Goal: Transaction & Acquisition: Purchase product/service

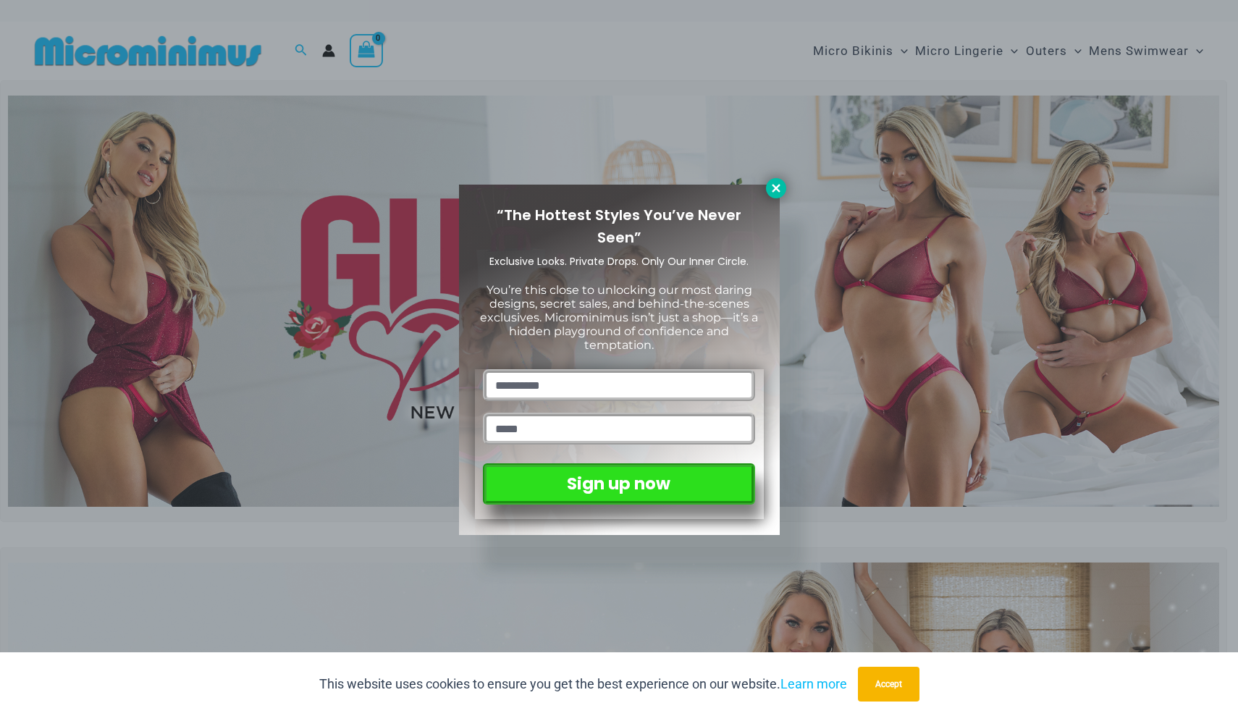
click at [770, 186] on icon at bounding box center [776, 188] width 13 height 13
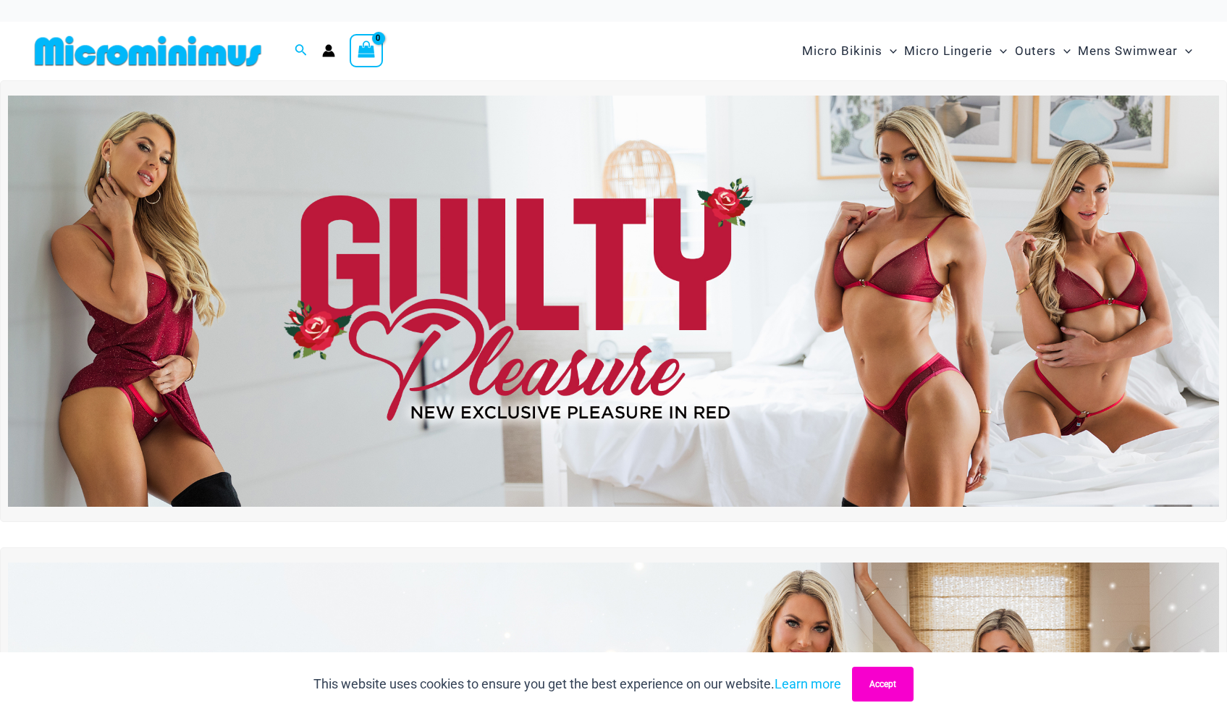
click at [889, 681] on button "Accept" at bounding box center [883, 684] width 62 height 35
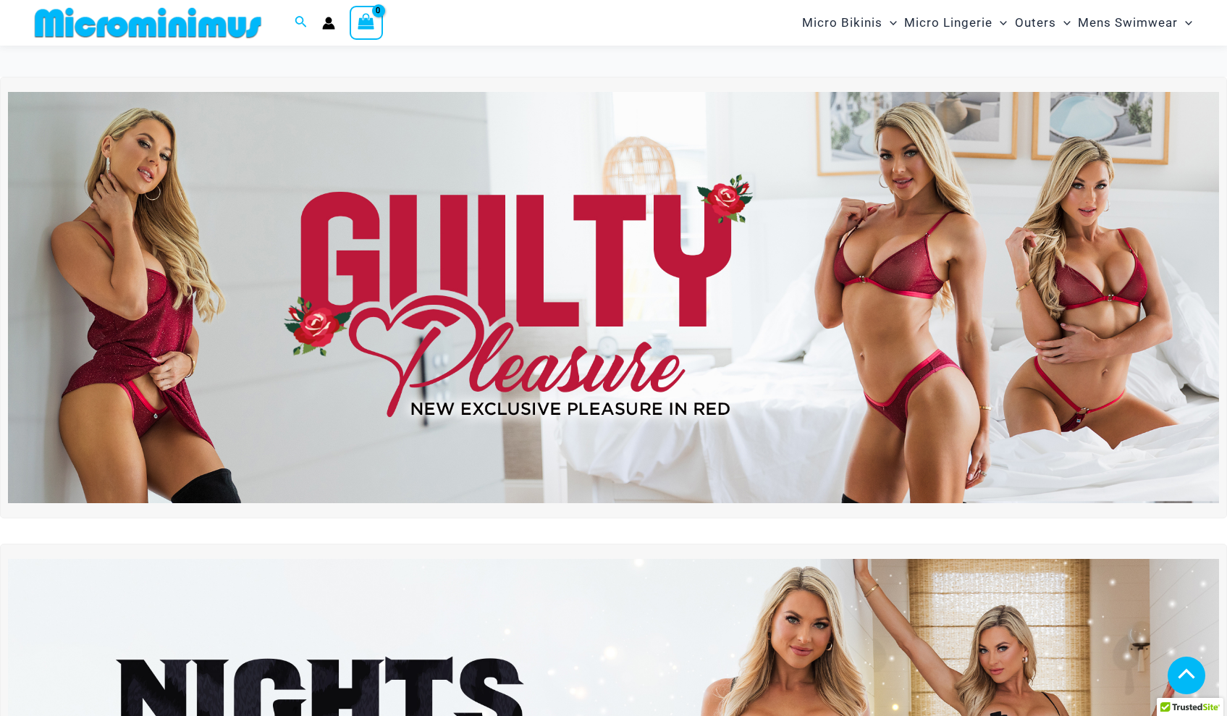
scroll to position [687, 0]
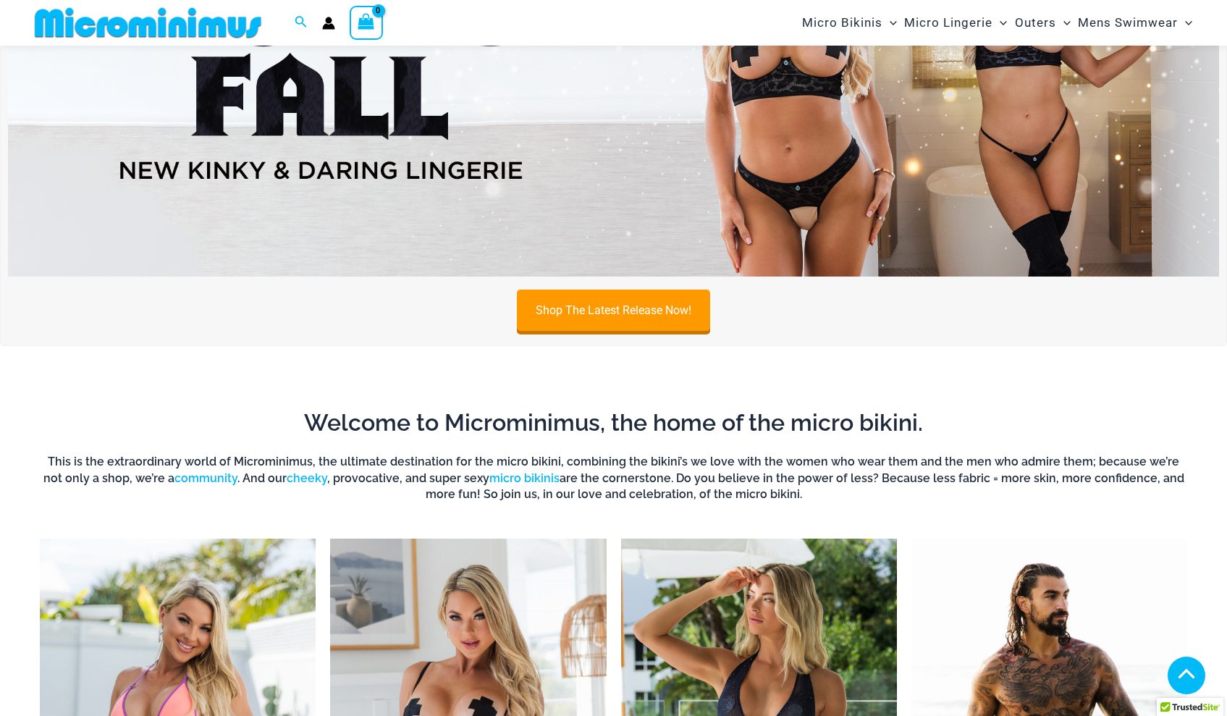
click at [830, 166] on img at bounding box center [613, 71] width 1211 height 412
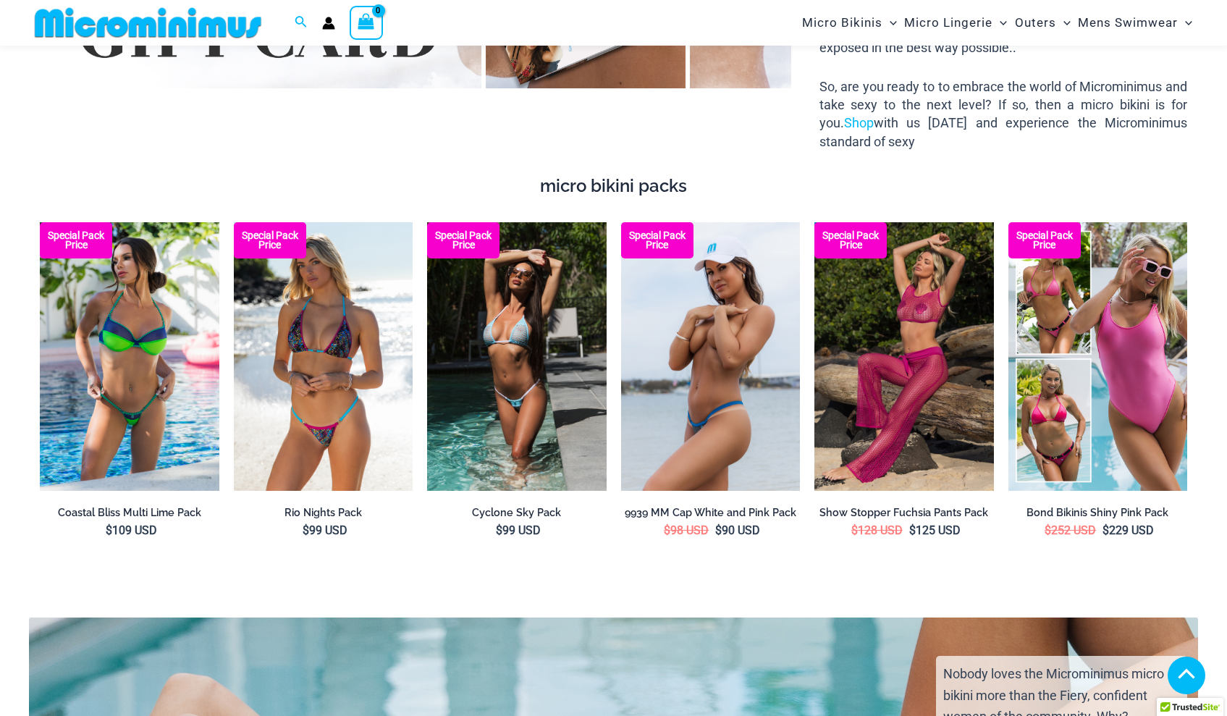
scroll to position [2537, 0]
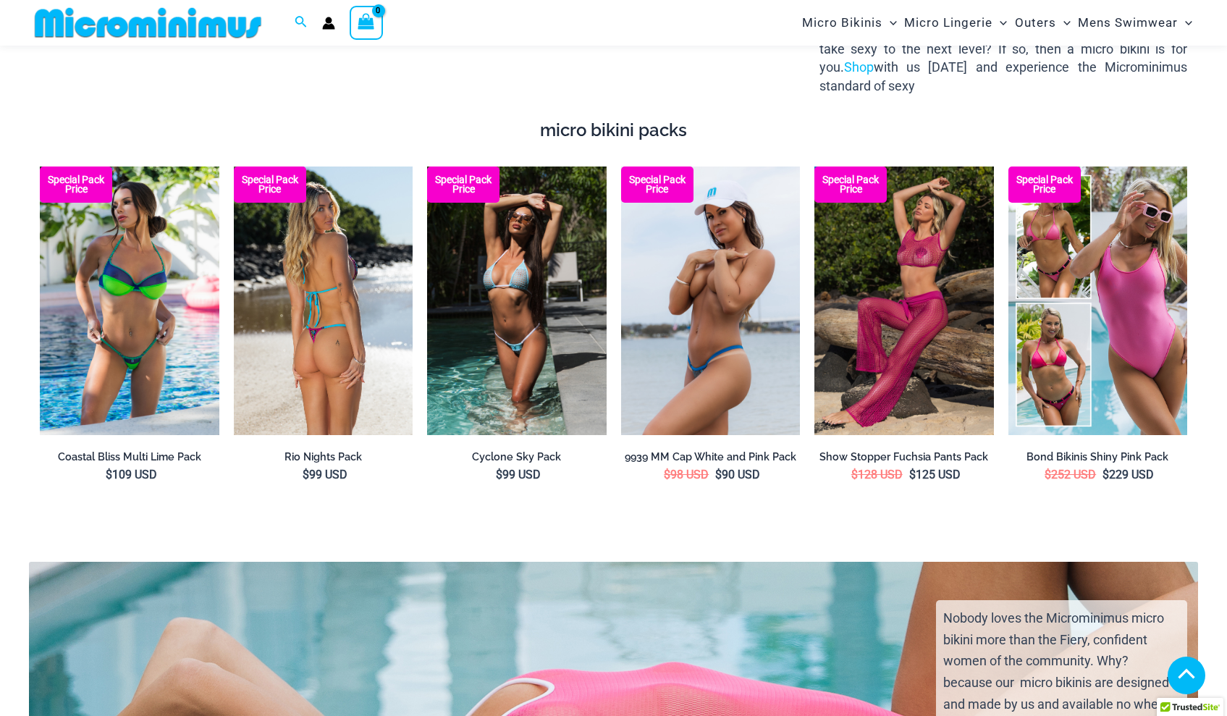
click at [358, 262] on img at bounding box center [324, 301] width 180 height 269
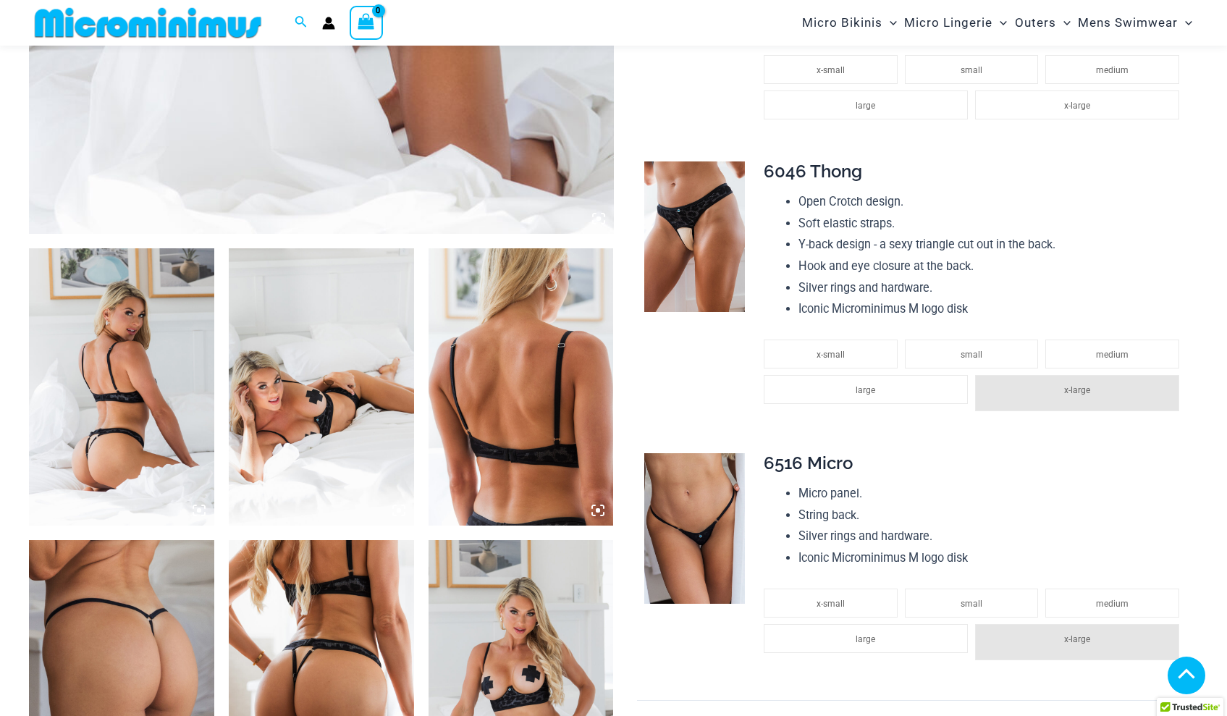
scroll to position [1417, 0]
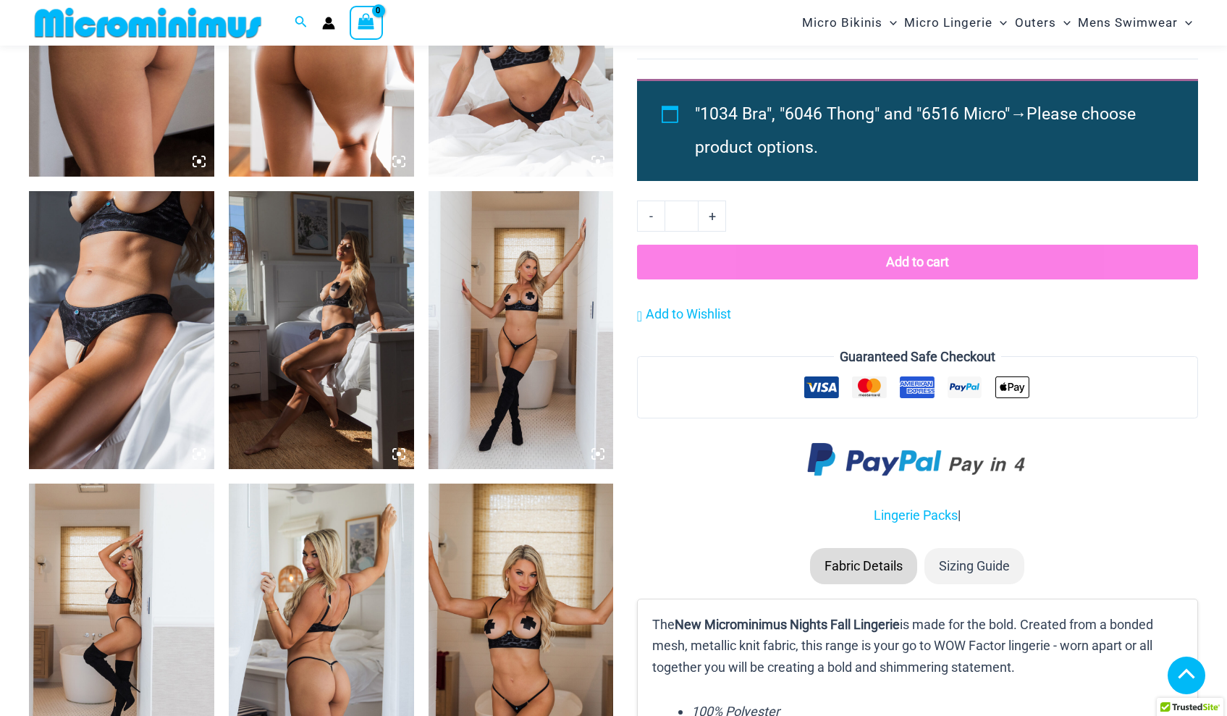
click at [151, 281] on img at bounding box center [121, 330] width 185 height 278
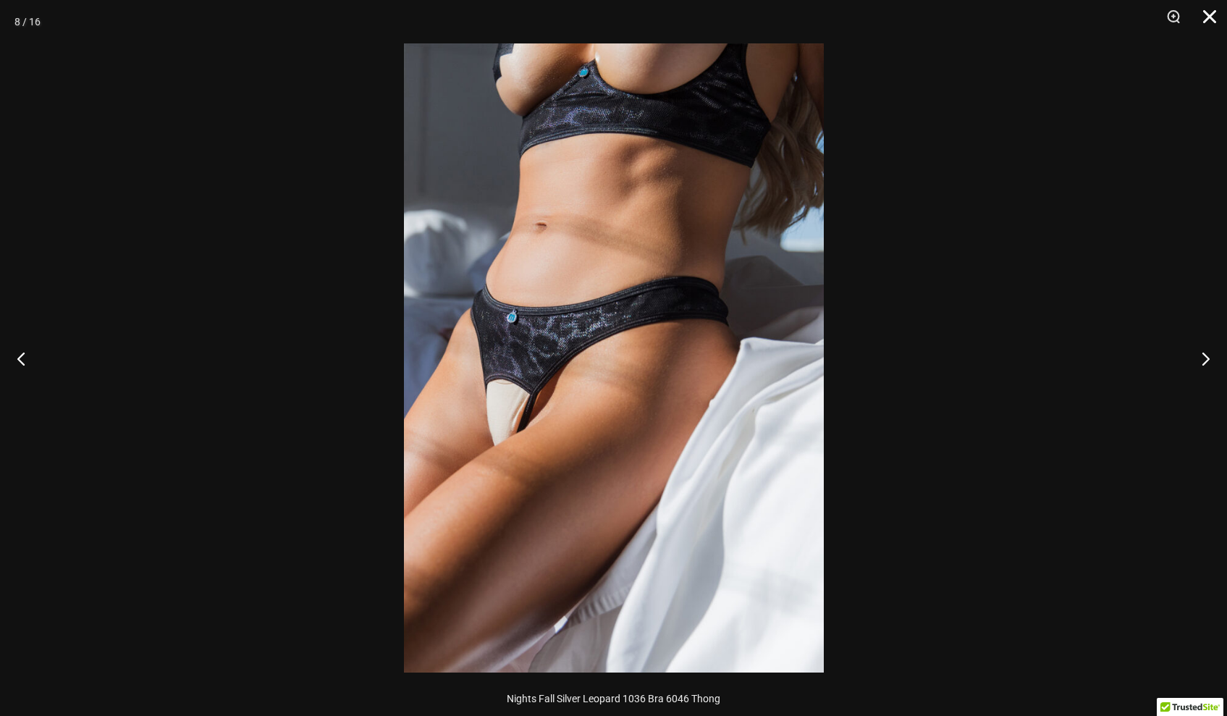
click at [1210, 20] on button "Close" at bounding box center [1205, 21] width 36 height 43
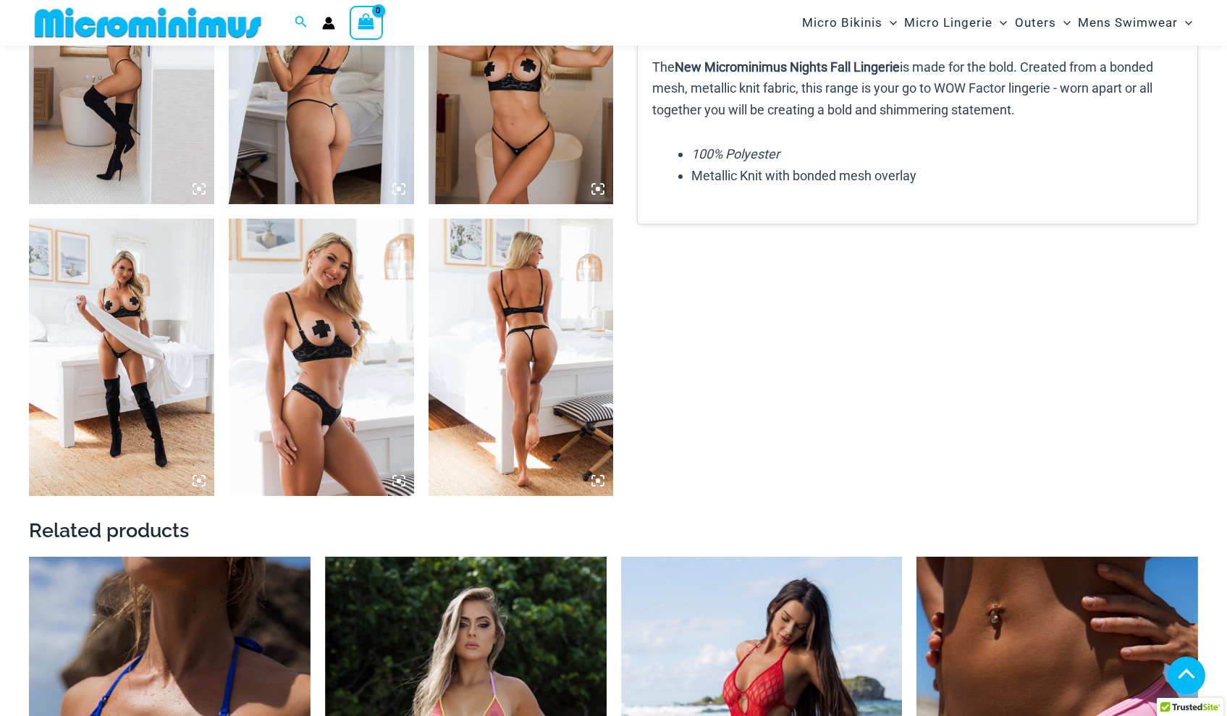
scroll to position [2059, 0]
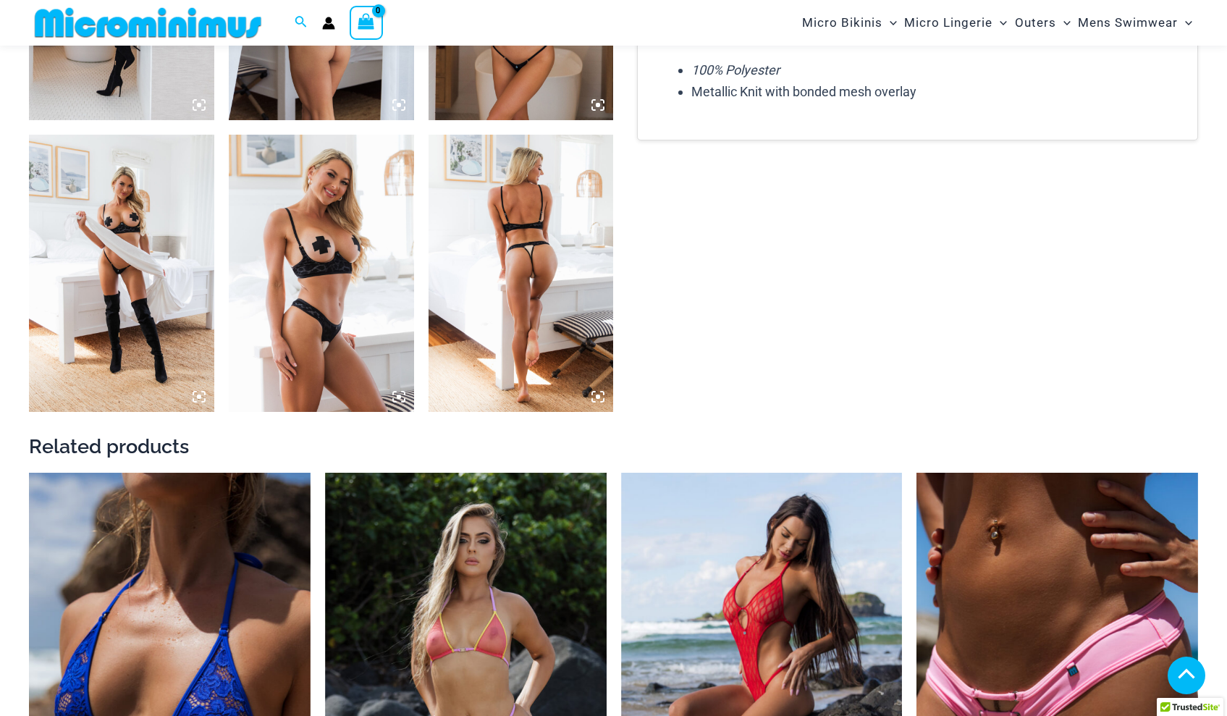
click at [329, 293] on img at bounding box center [321, 274] width 185 height 278
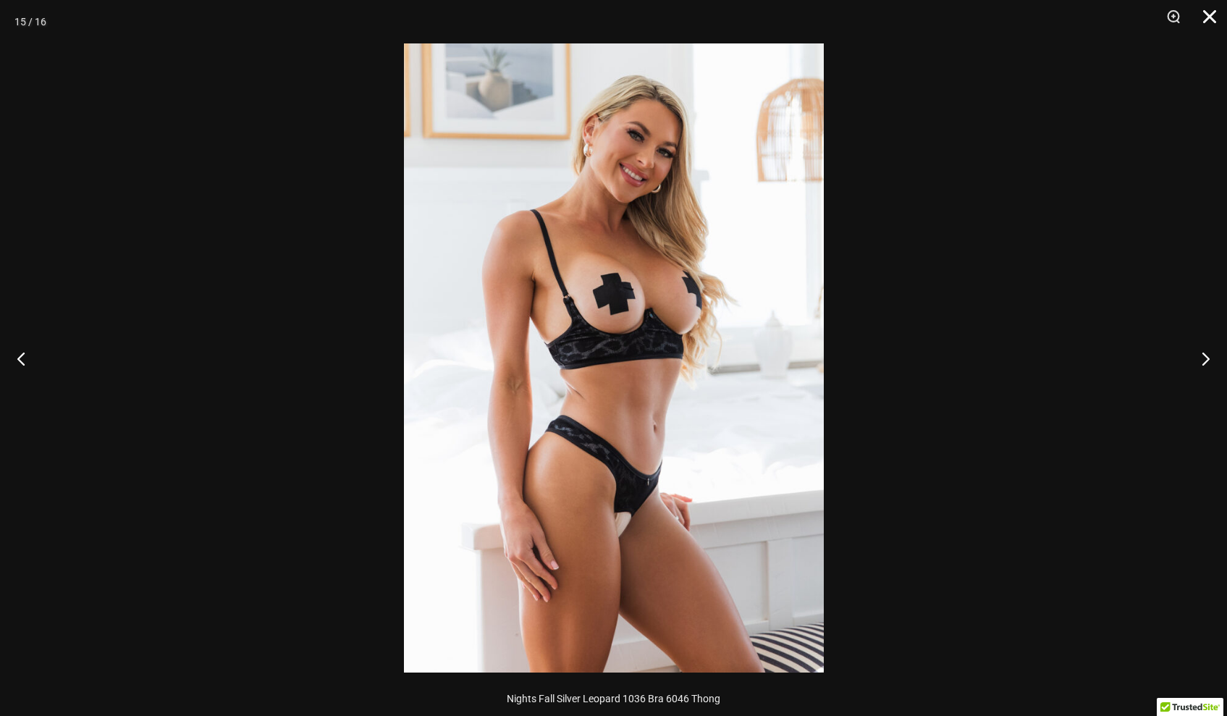
click at [1211, 20] on button "Close" at bounding box center [1205, 21] width 36 height 43
